Goal: Information Seeking & Learning: Learn about a topic

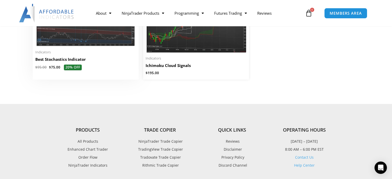
scroll to position [1289, 0]
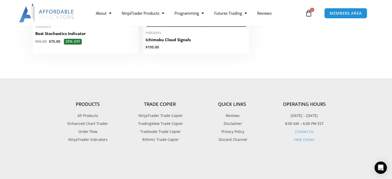
click at [161, 124] on span "TradingView Trade Copier" at bounding box center [160, 123] width 46 height 7
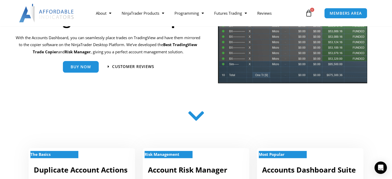
scroll to position [181, 0]
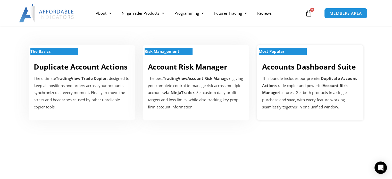
click at [298, 68] on link "Accounts Dashboard Suite" at bounding box center [309, 67] width 94 height 10
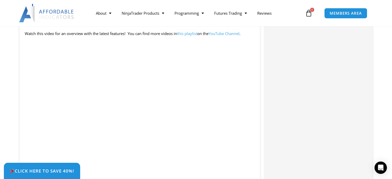
scroll to position [567, 0]
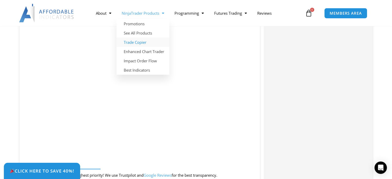
click at [135, 41] on link "Trade Copier" at bounding box center [143, 42] width 53 height 9
